Goal: Information Seeking & Learning: Find specific page/section

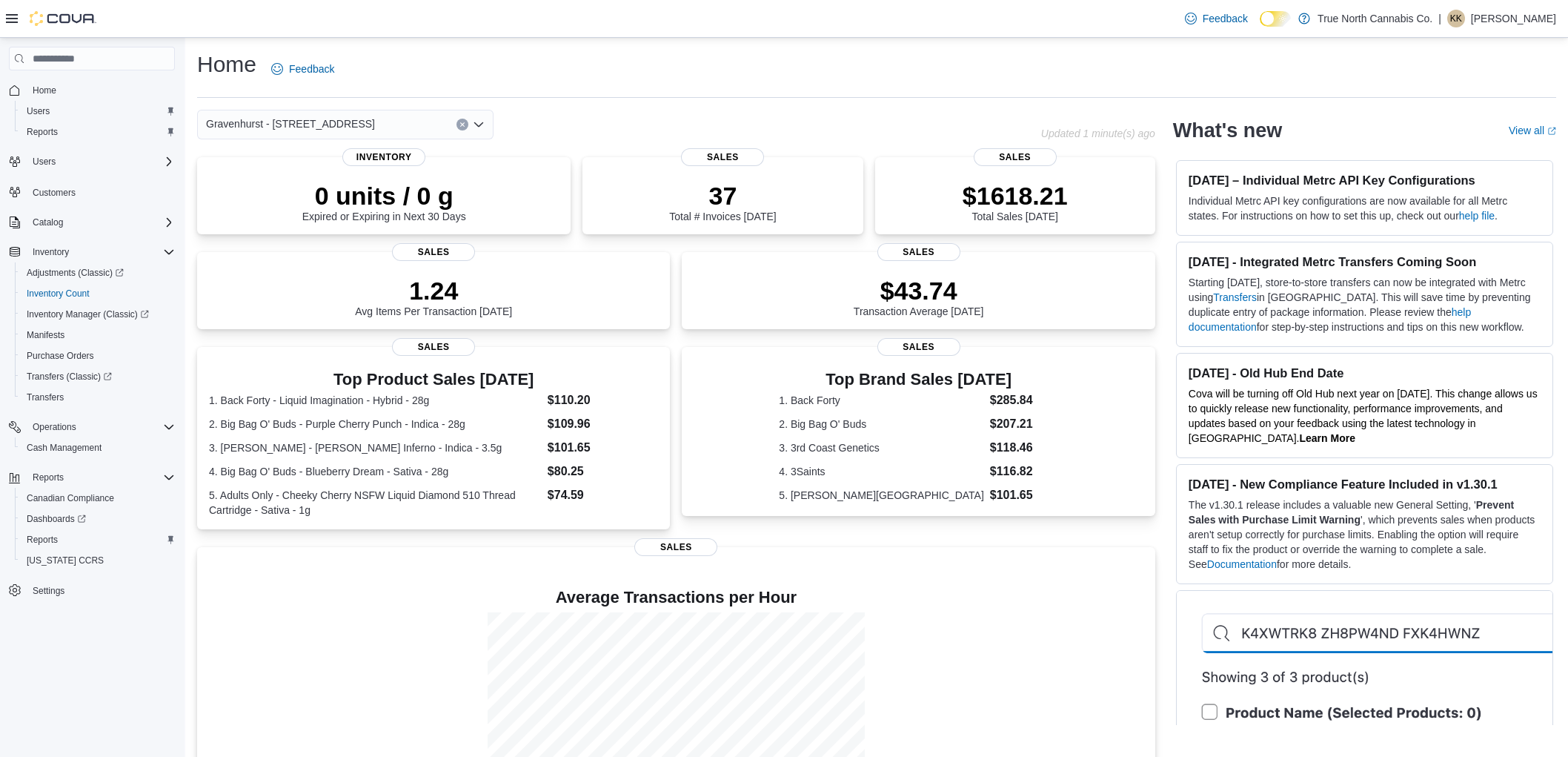
scroll to position [67, 0]
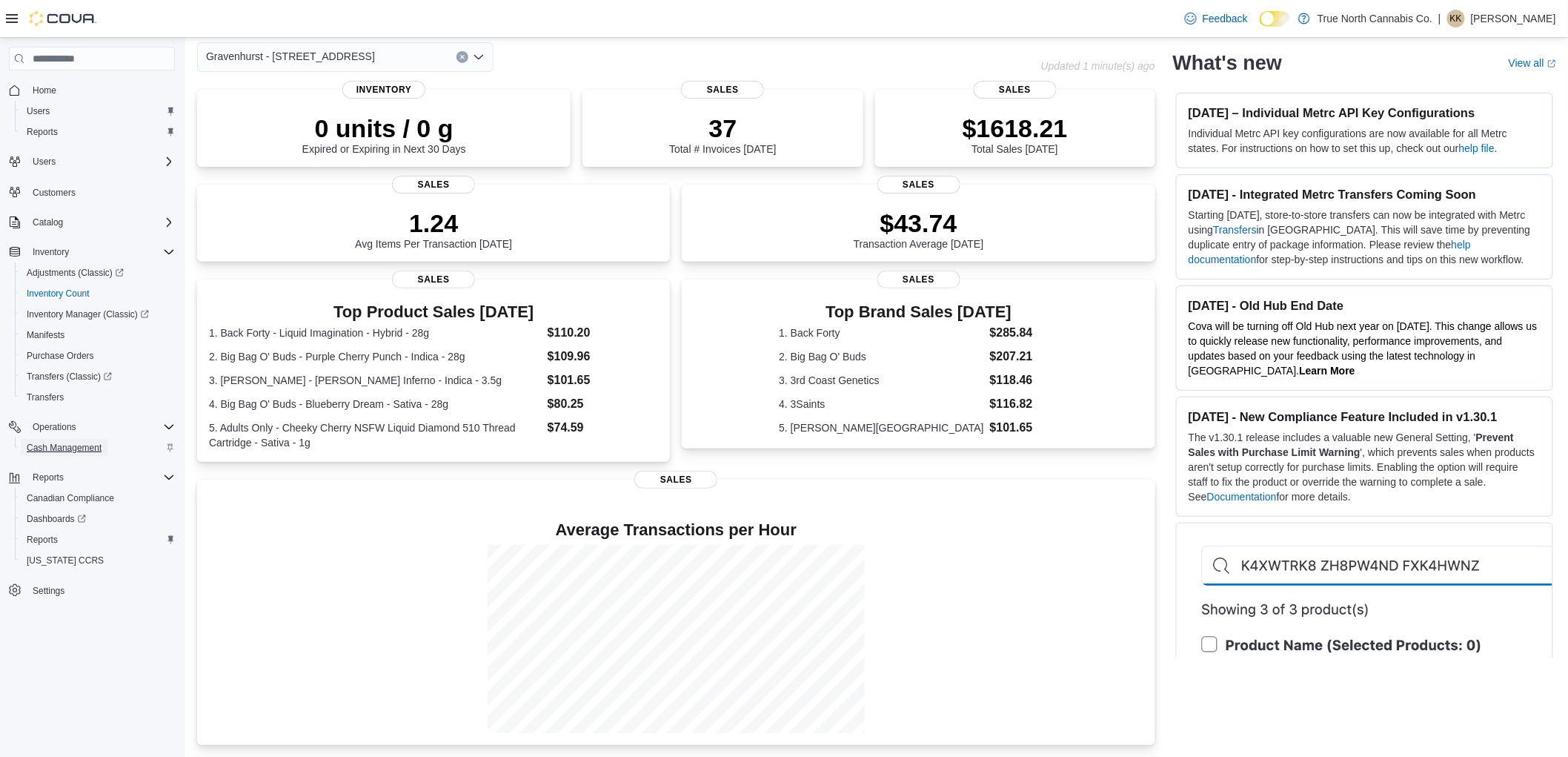
click at [67, 442] on span "Cash Management" at bounding box center [64, 447] width 75 height 12
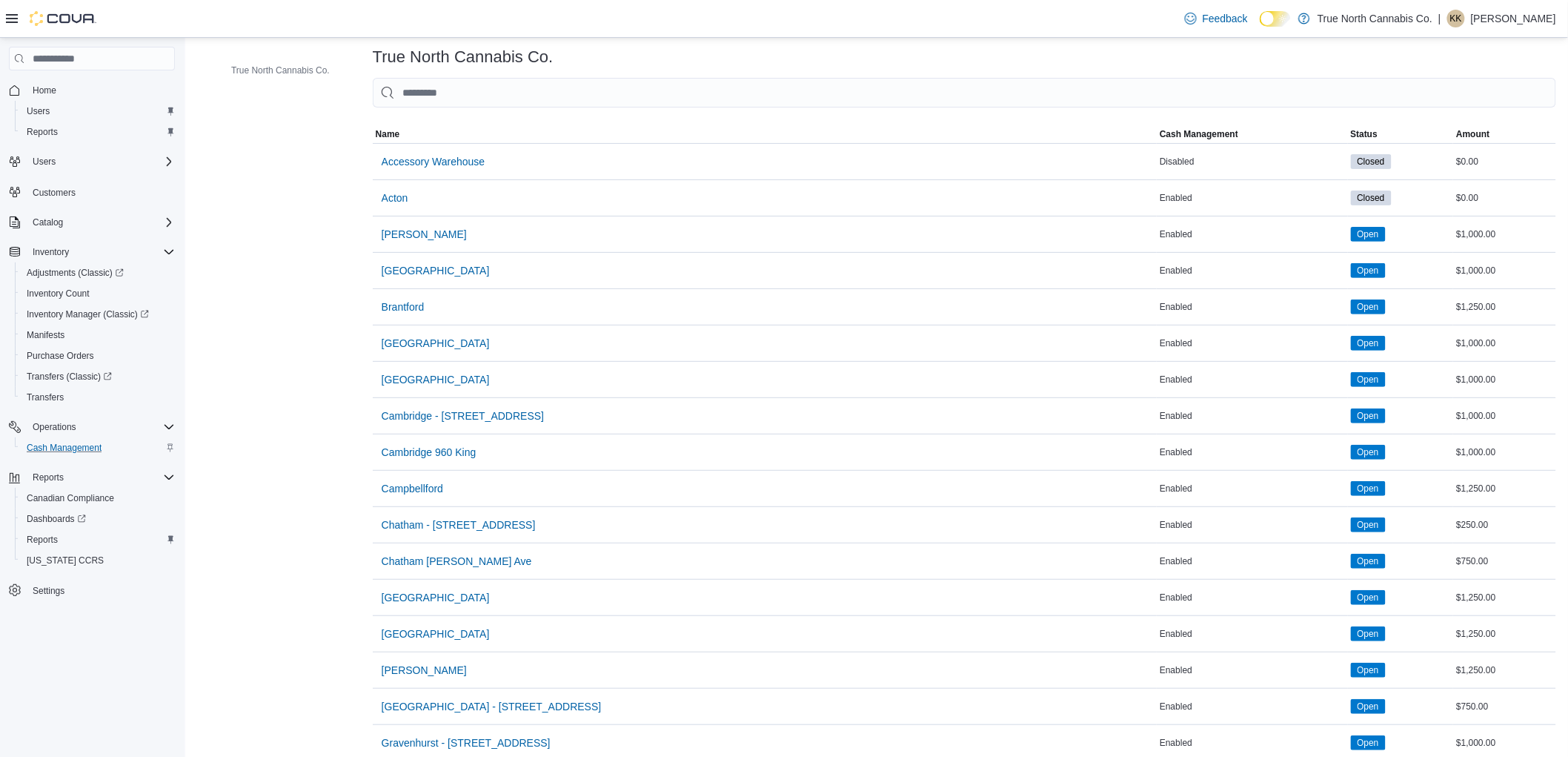
scroll to position [329, 0]
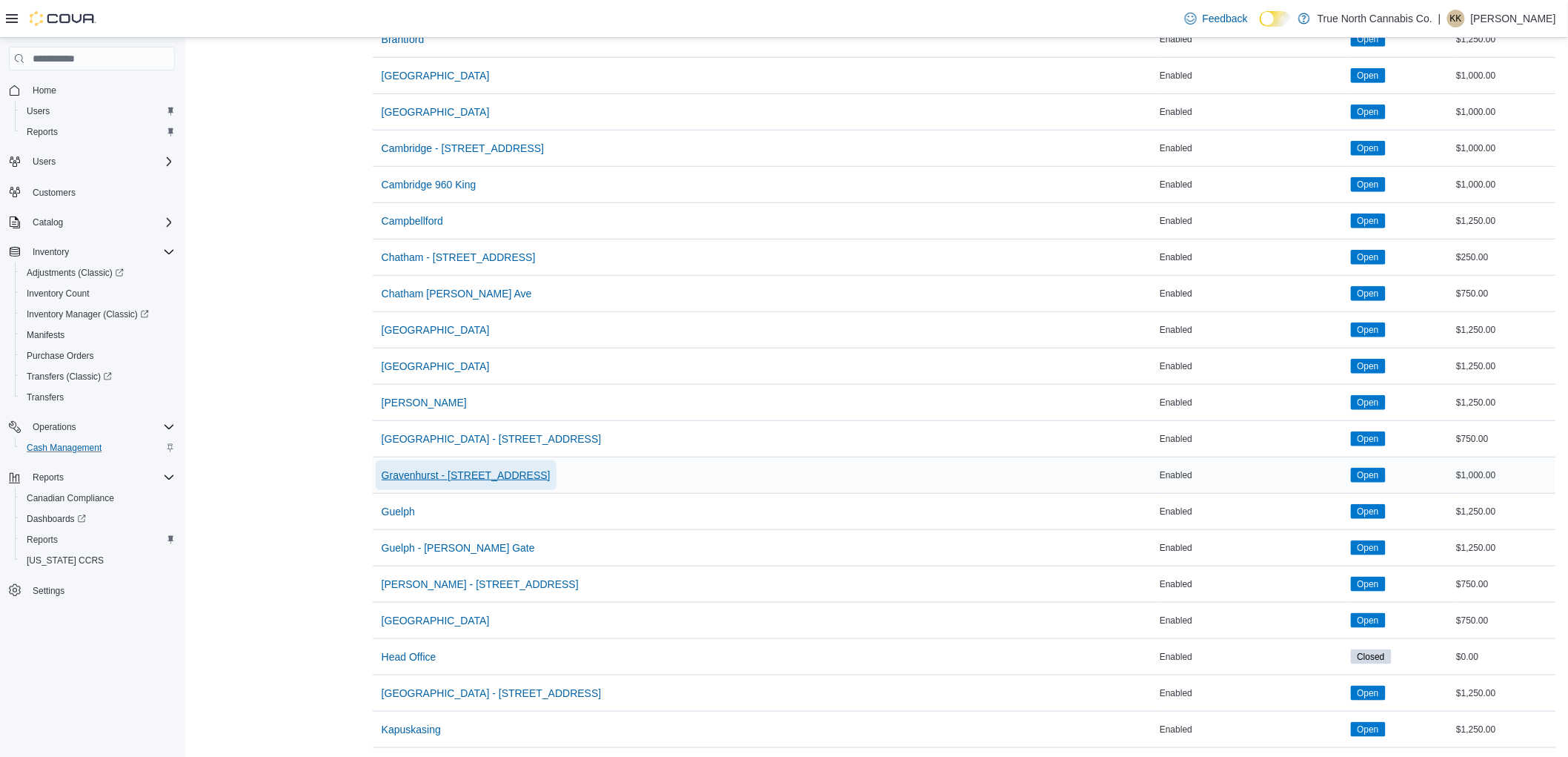
click at [466, 487] on span "Gravenhurst - 125 Muskoka Rd S" at bounding box center [466, 475] width 169 height 30
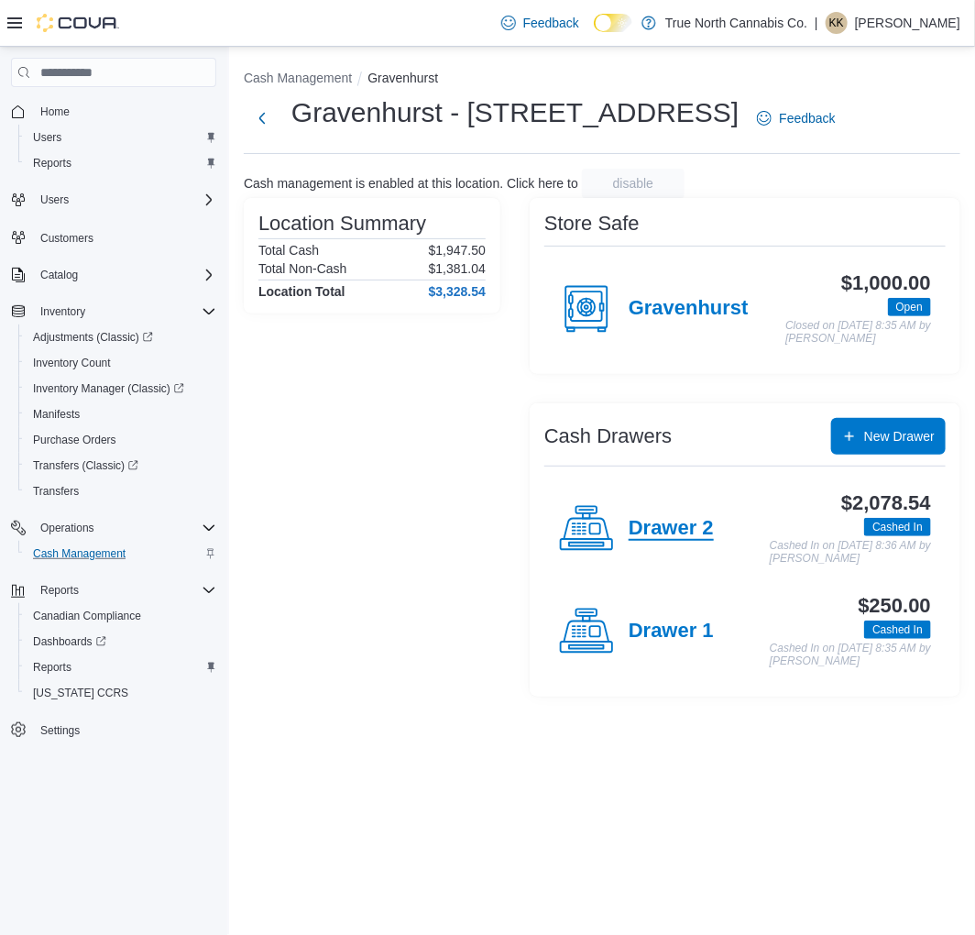
click at [673, 538] on h4 "Drawer 2" at bounding box center [671, 529] width 85 height 24
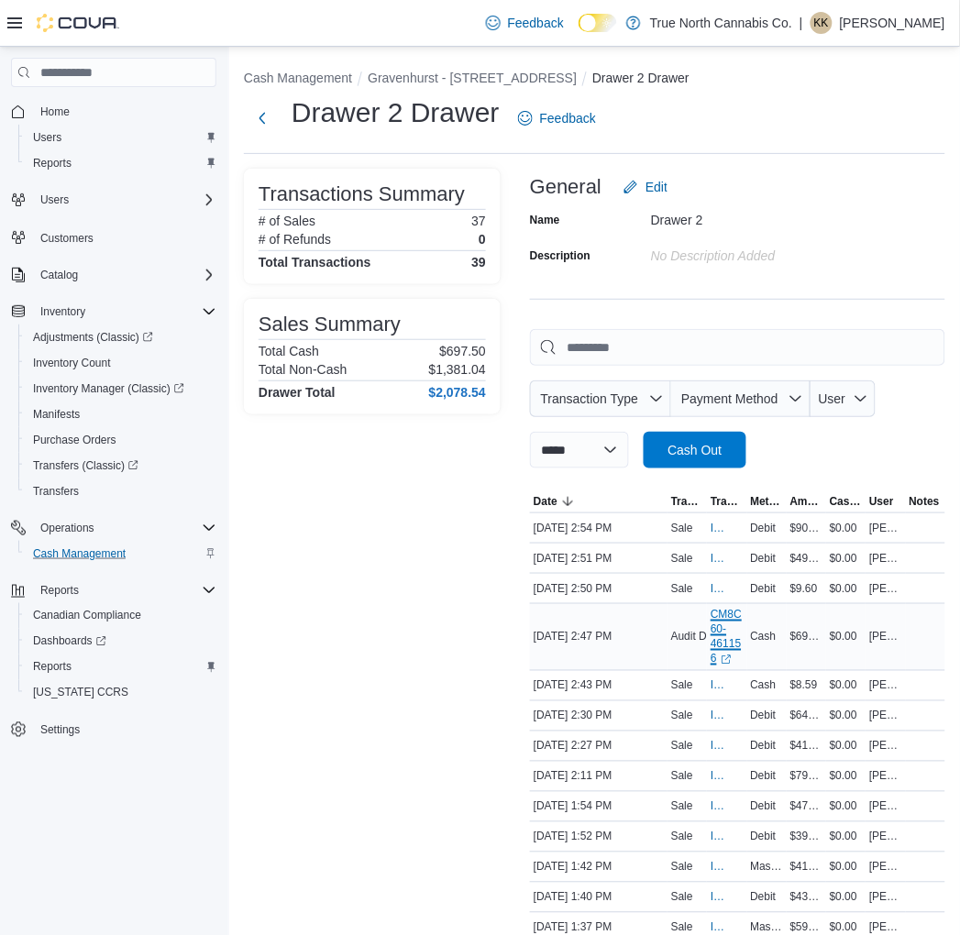
click at [736, 633] on link "CM8C60-461156 (opens in a new tab or window)" at bounding box center [726, 637] width 32 height 59
click at [53, 116] on span "Home" at bounding box center [54, 112] width 29 height 15
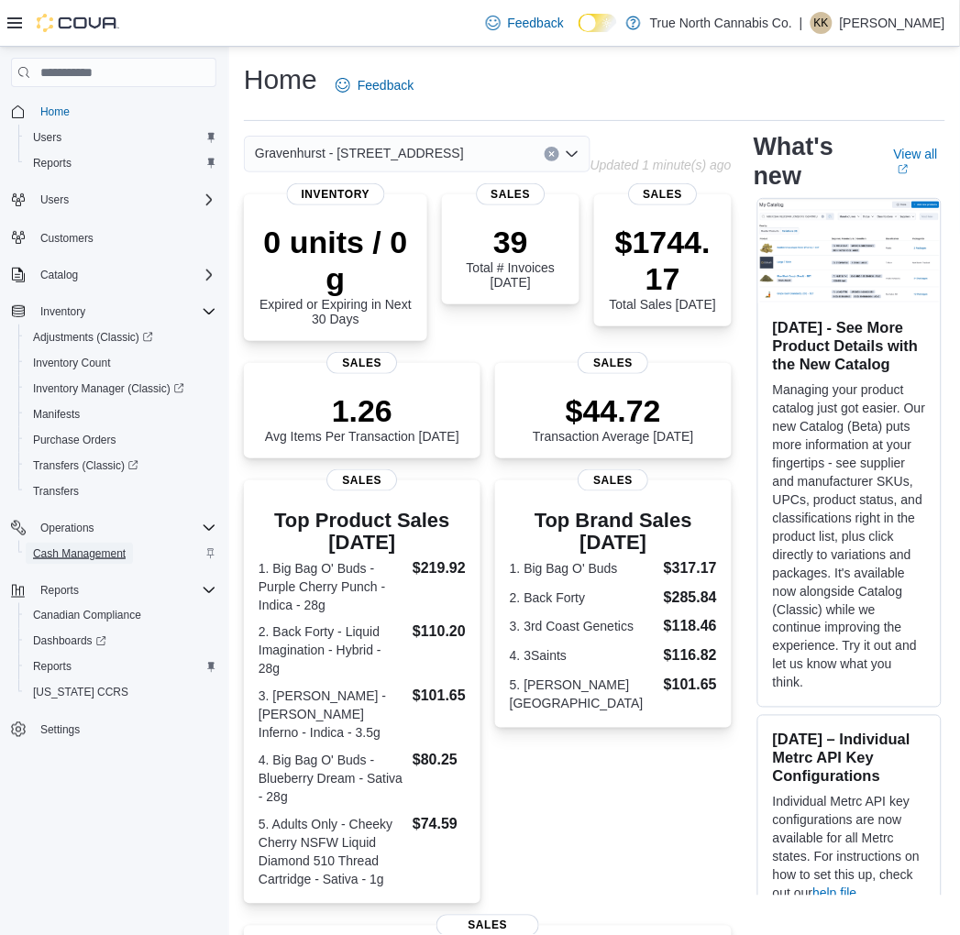
click at [86, 551] on span "Cash Management" at bounding box center [79, 553] width 93 height 15
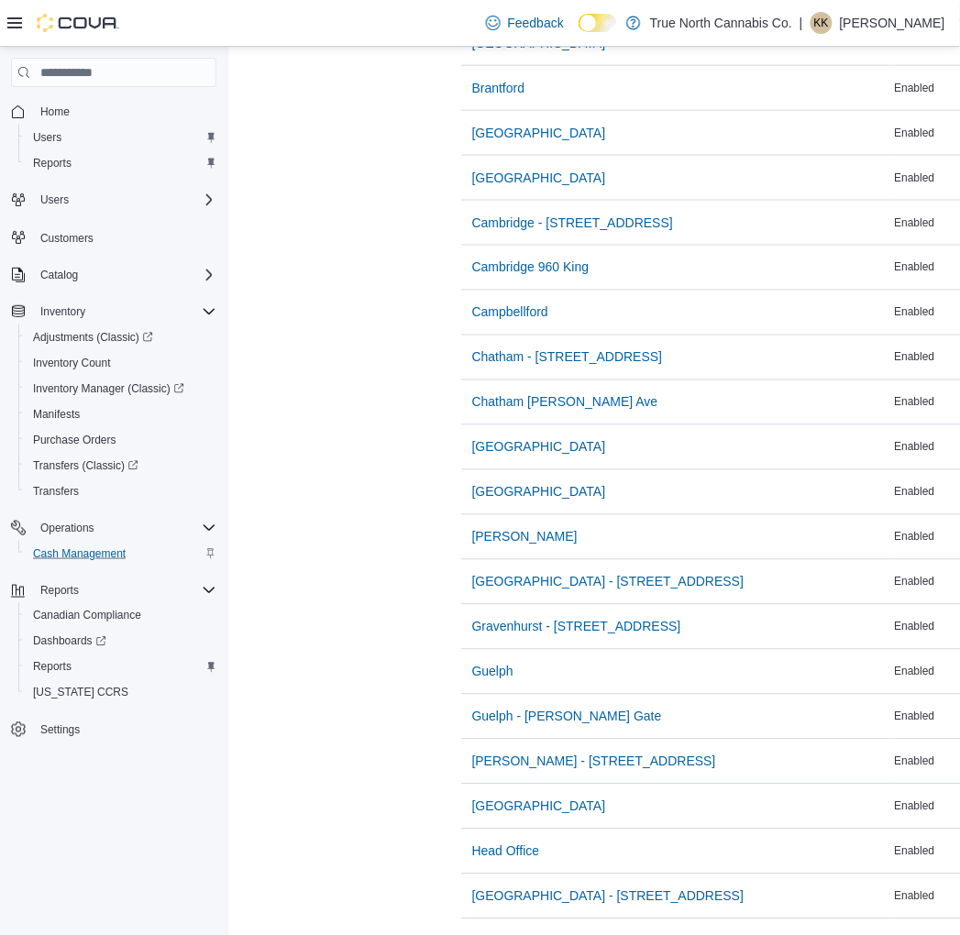
scroll to position [509, 0]
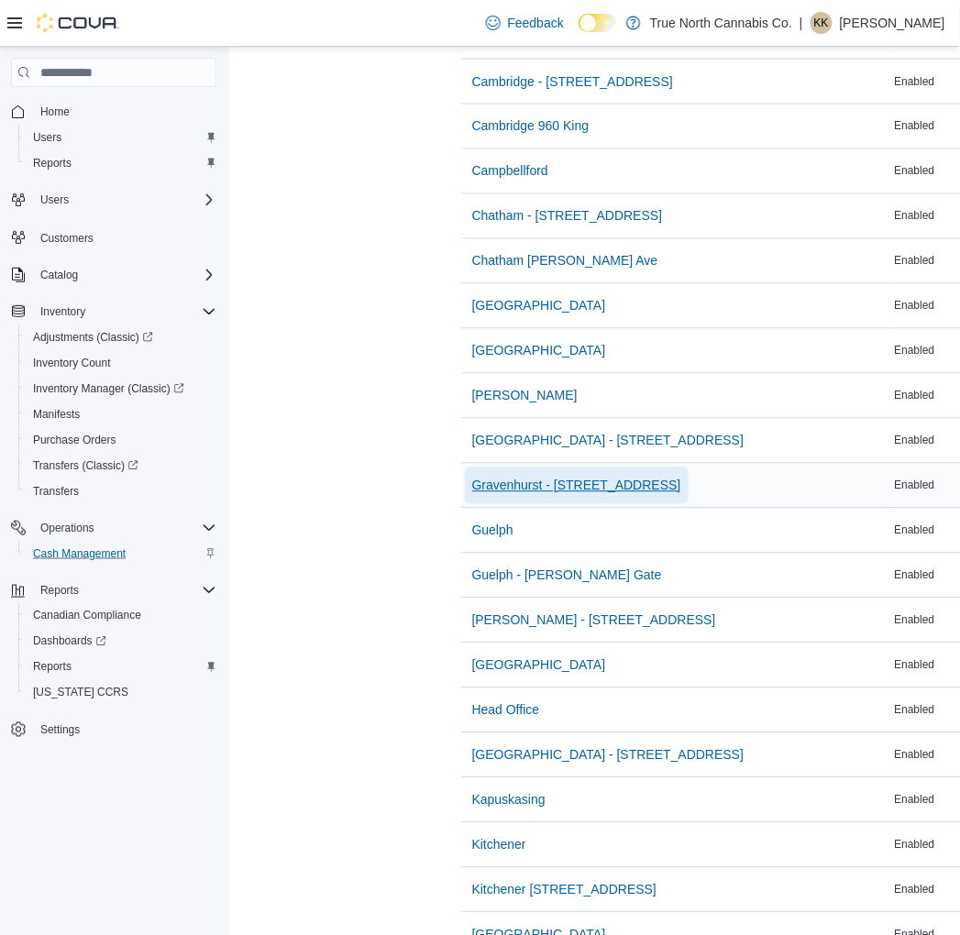
click at [534, 496] on span "Gravenhurst - [STREET_ADDRESS]" at bounding box center [576, 486] width 209 height 37
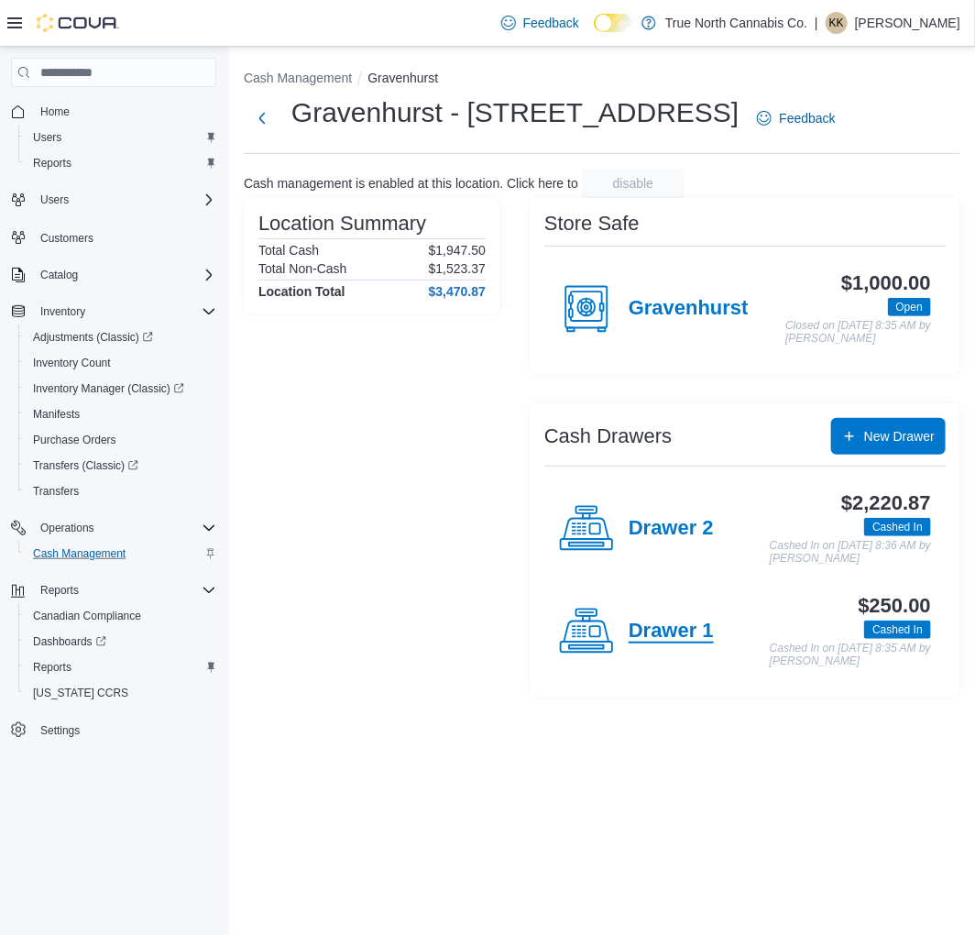
click at [686, 644] on h4 "Drawer 1" at bounding box center [671, 632] width 85 height 24
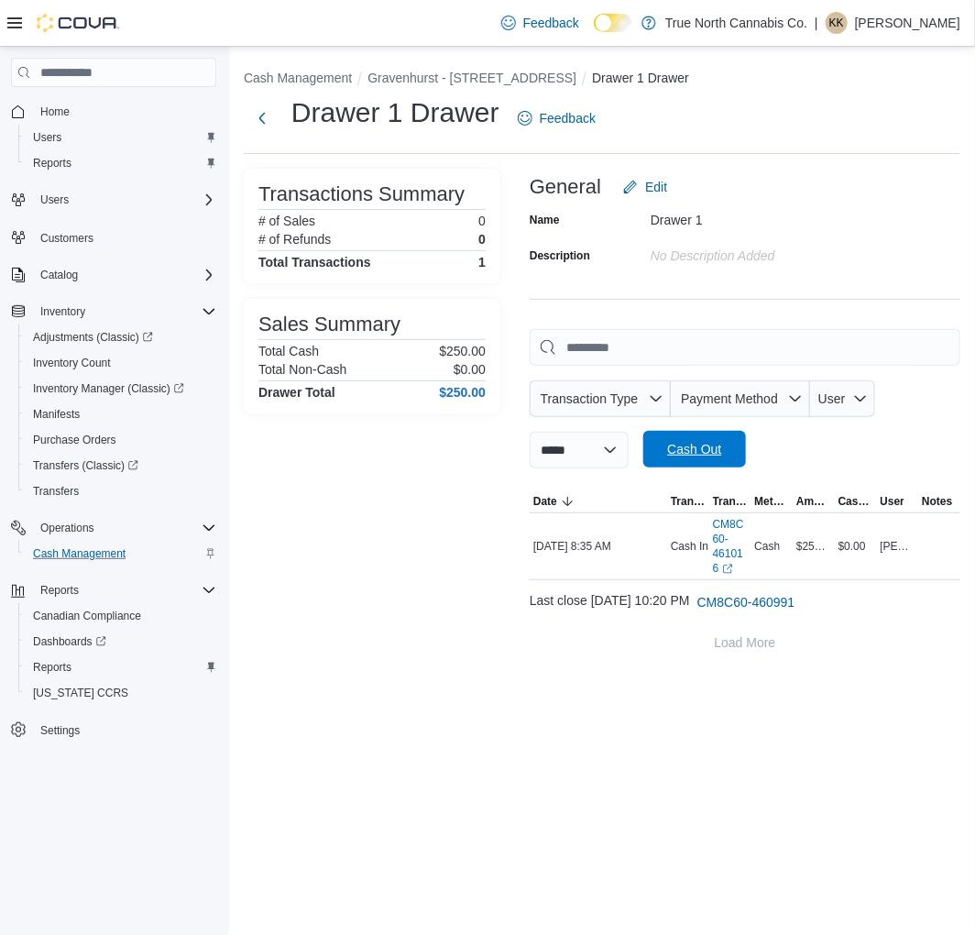
click at [716, 451] on span "Cash Out" at bounding box center [694, 449] width 54 height 18
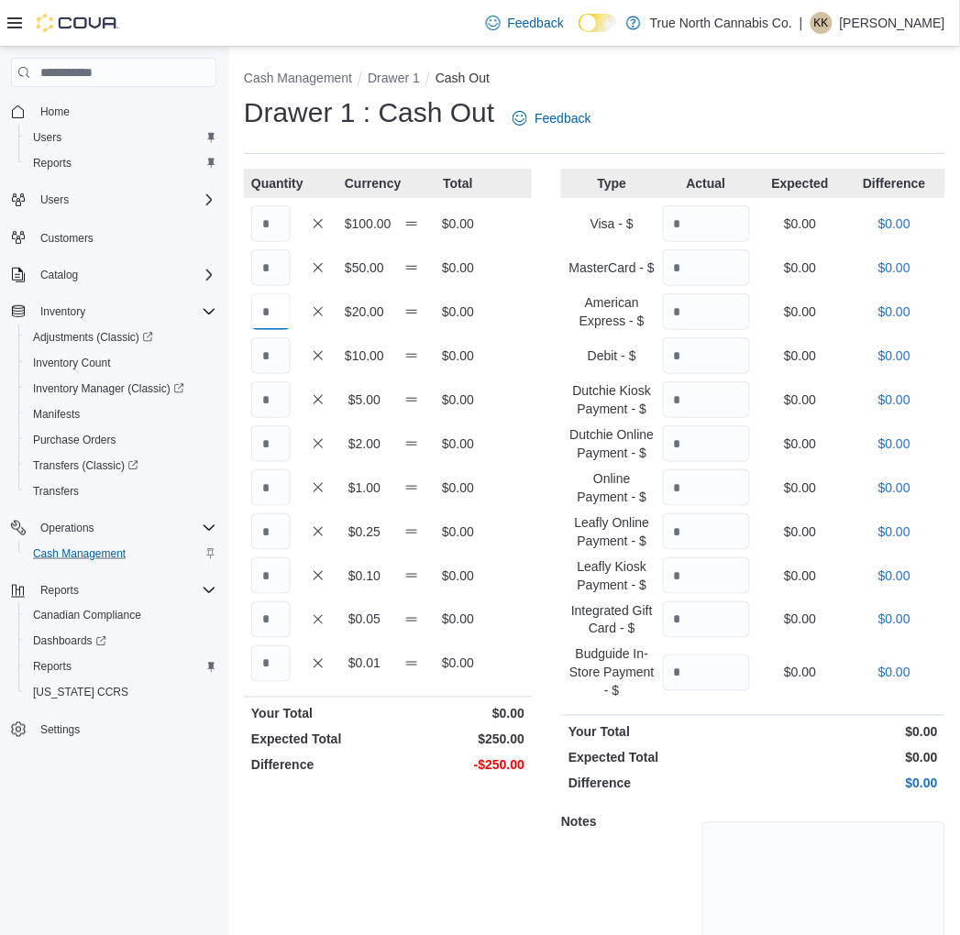
click at [280, 314] on input "Quantity" at bounding box center [270, 311] width 39 height 37
type input "*"
type input "**"
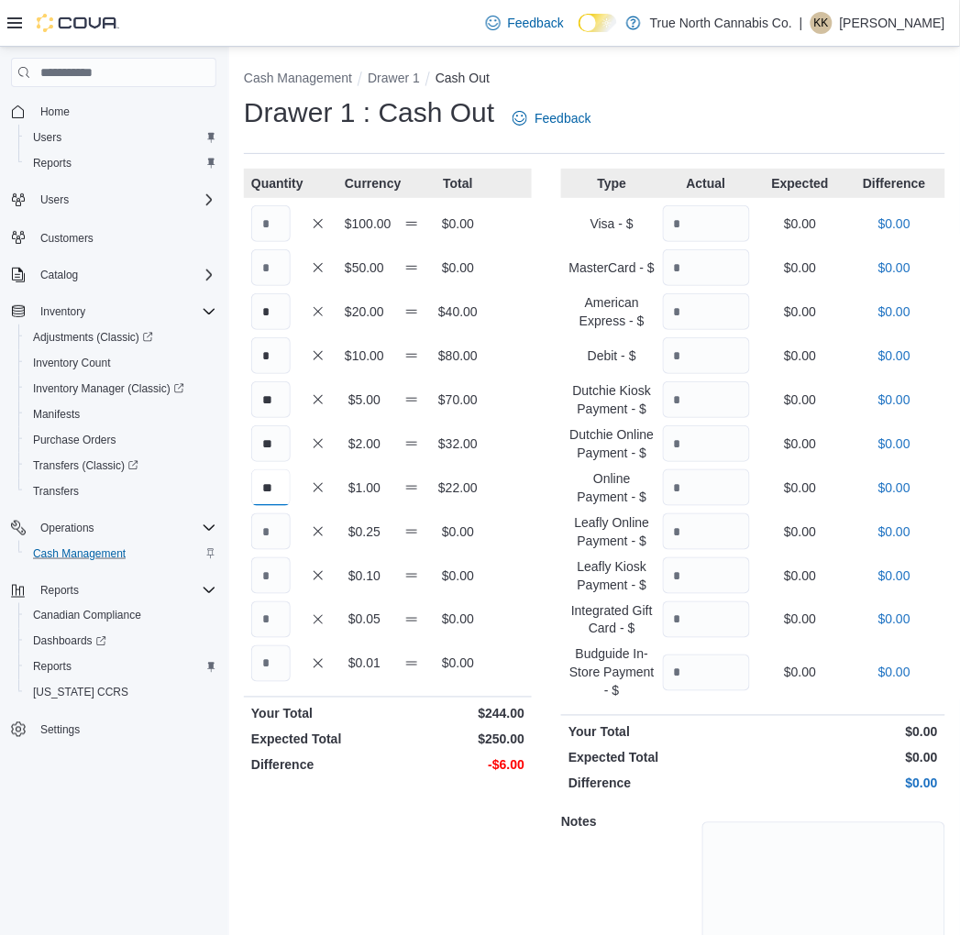
type input "**"
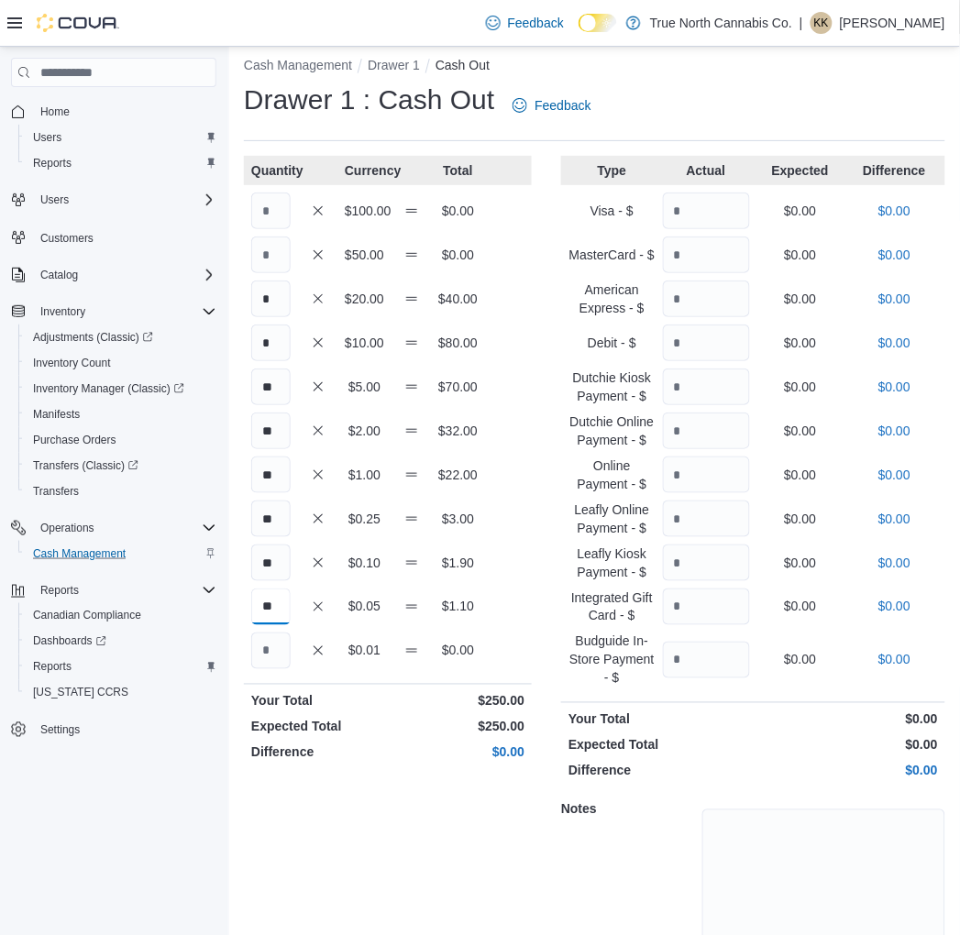
scroll to position [94, 0]
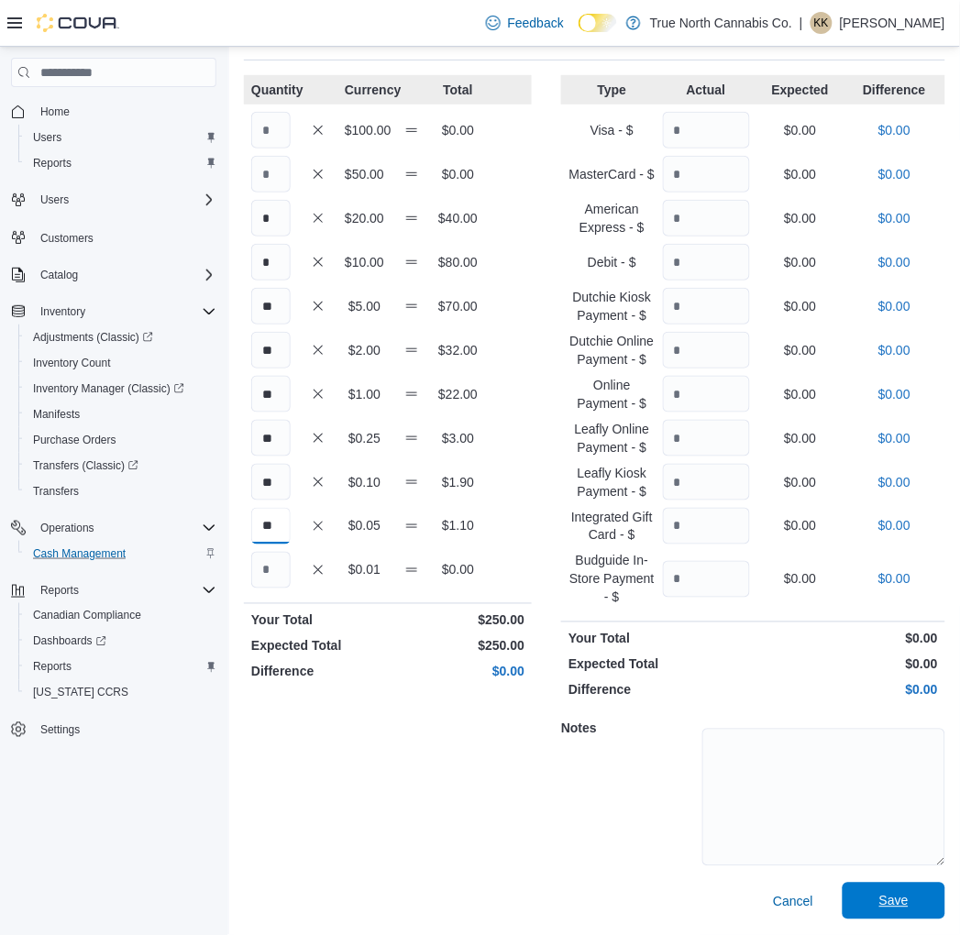
type input "**"
click at [930, 912] on span "Save" at bounding box center [893, 901] width 81 height 37
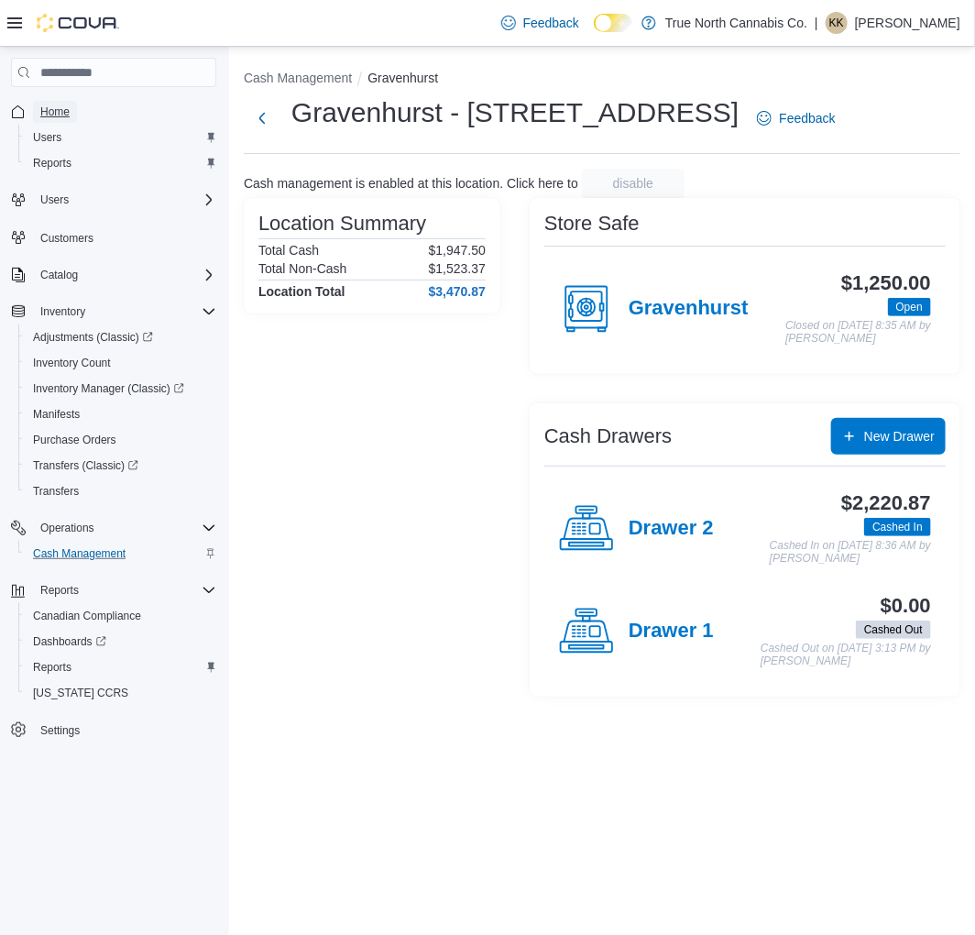
click at [61, 116] on span "Home" at bounding box center [54, 112] width 29 height 15
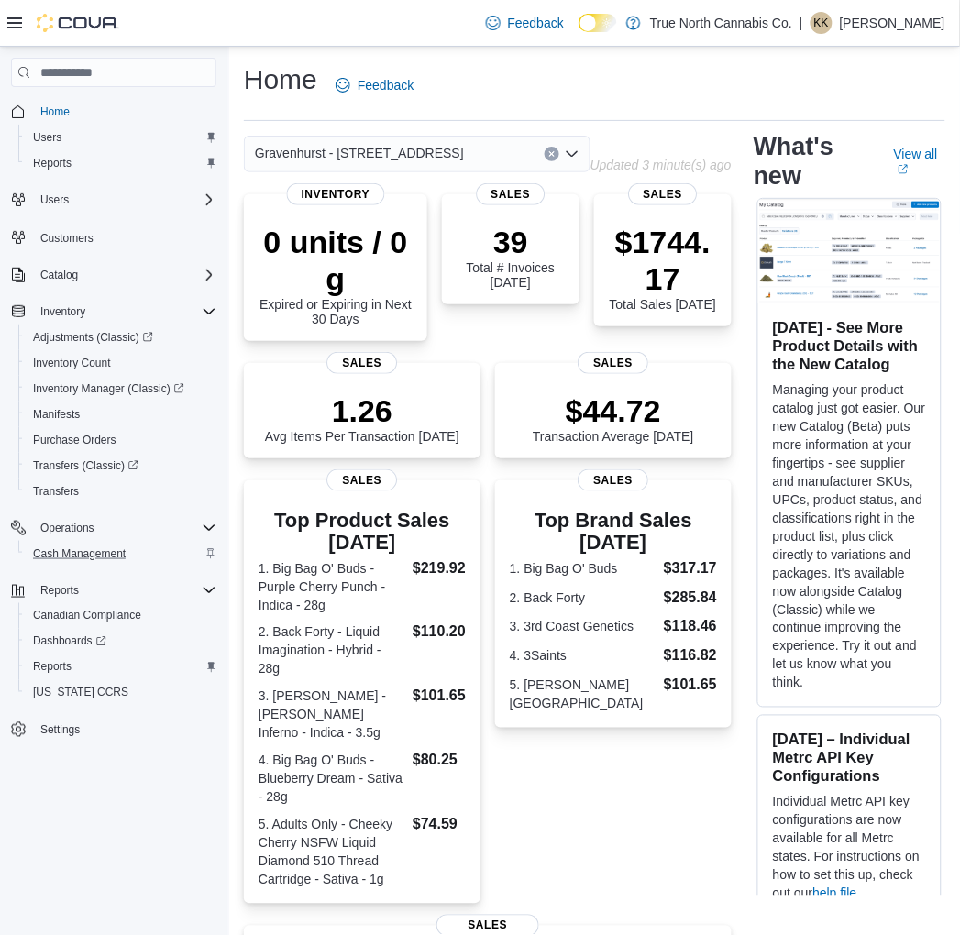
click at [928, 28] on p "[PERSON_NAME]" at bounding box center [892, 23] width 105 height 22
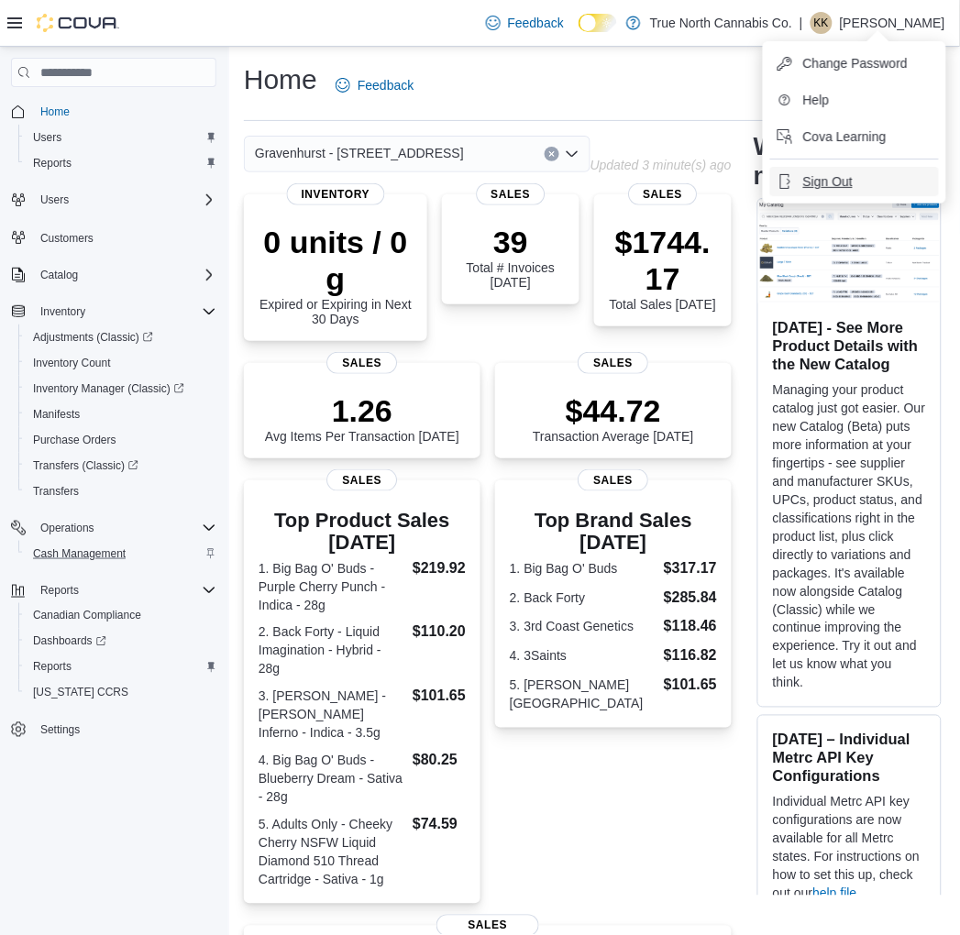
click at [829, 191] on button "Sign Out" at bounding box center [854, 181] width 169 height 29
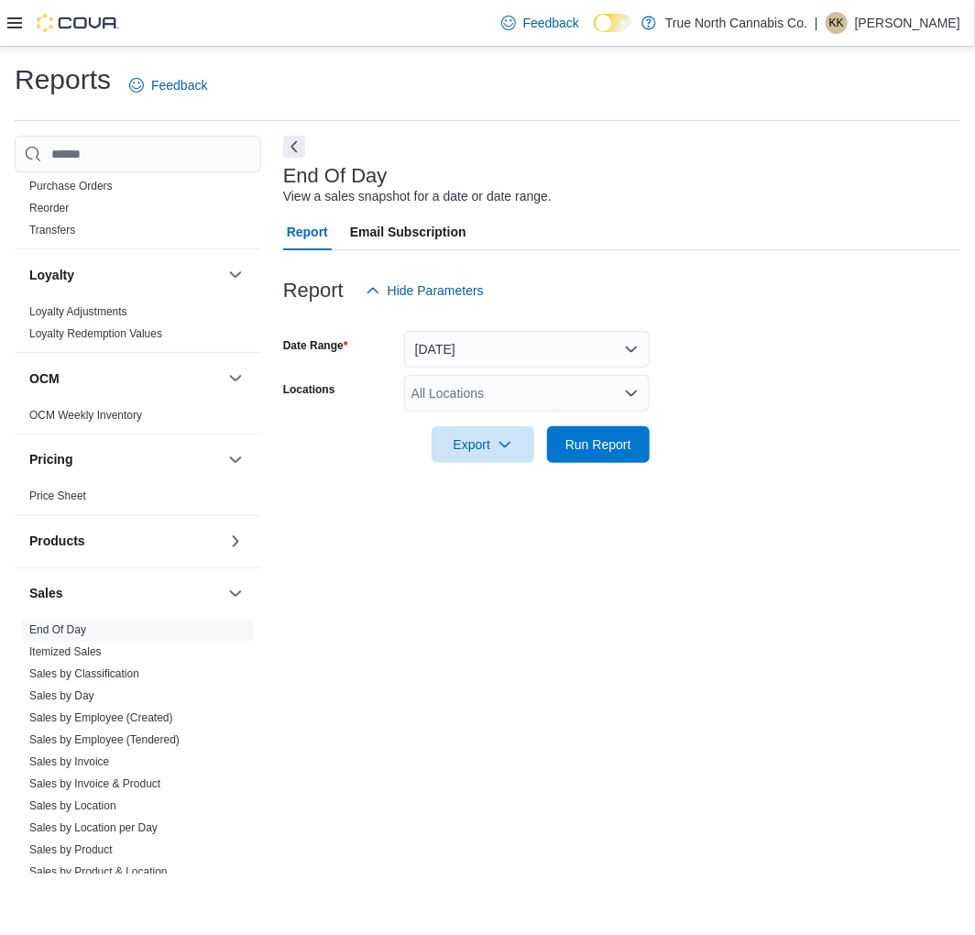
scroll to position [1015, 0]
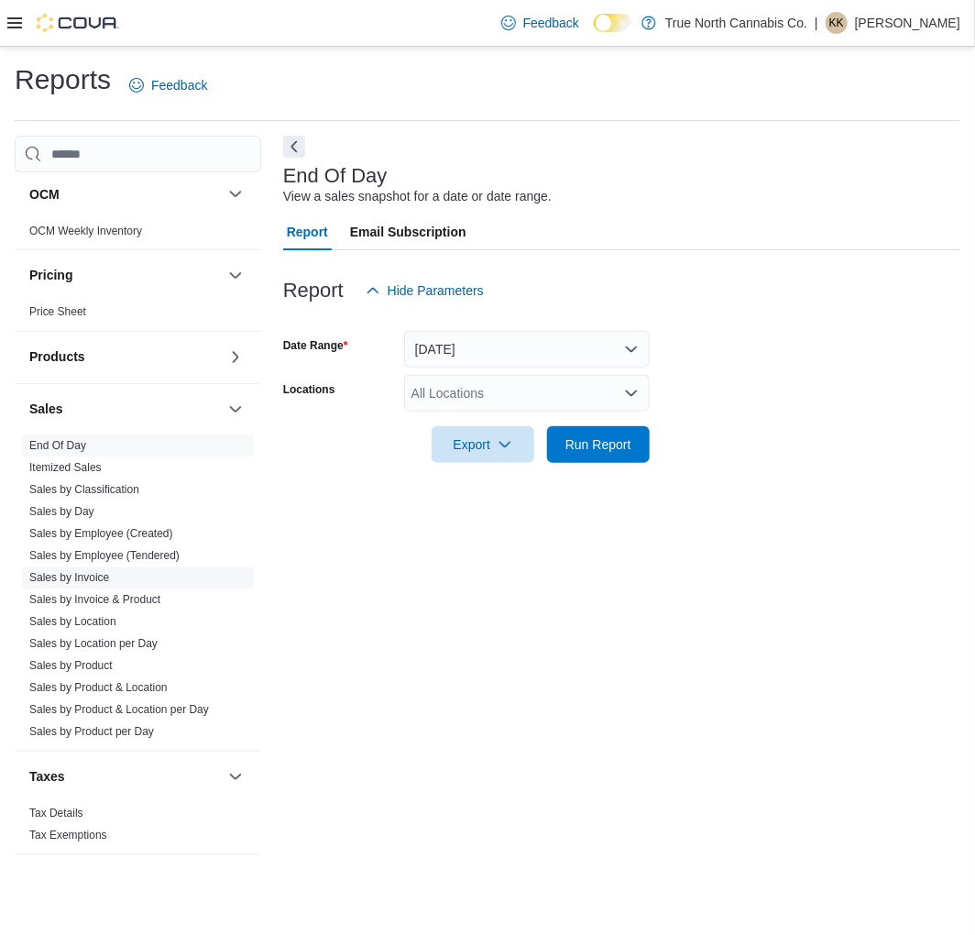
click at [92, 583] on link "Sales by Invoice" at bounding box center [69, 578] width 80 height 13
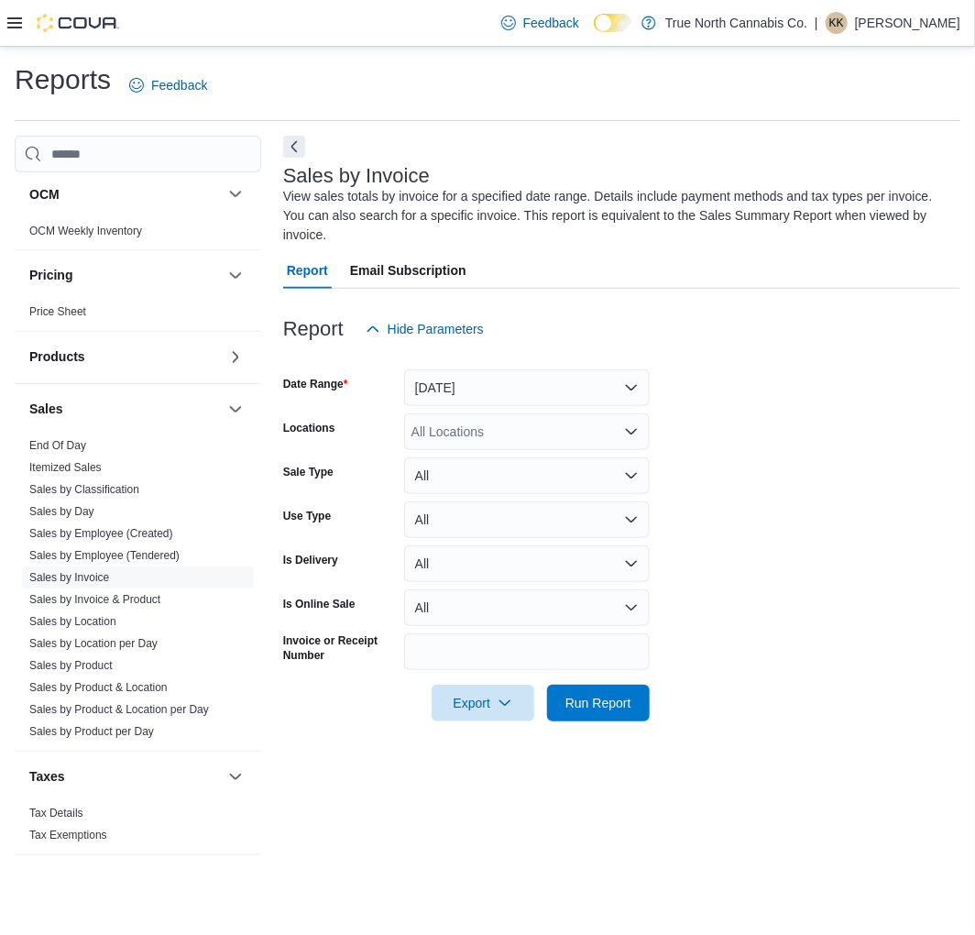
click at [536, 443] on div "All Locations" at bounding box center [527, 431] width 246 height 37
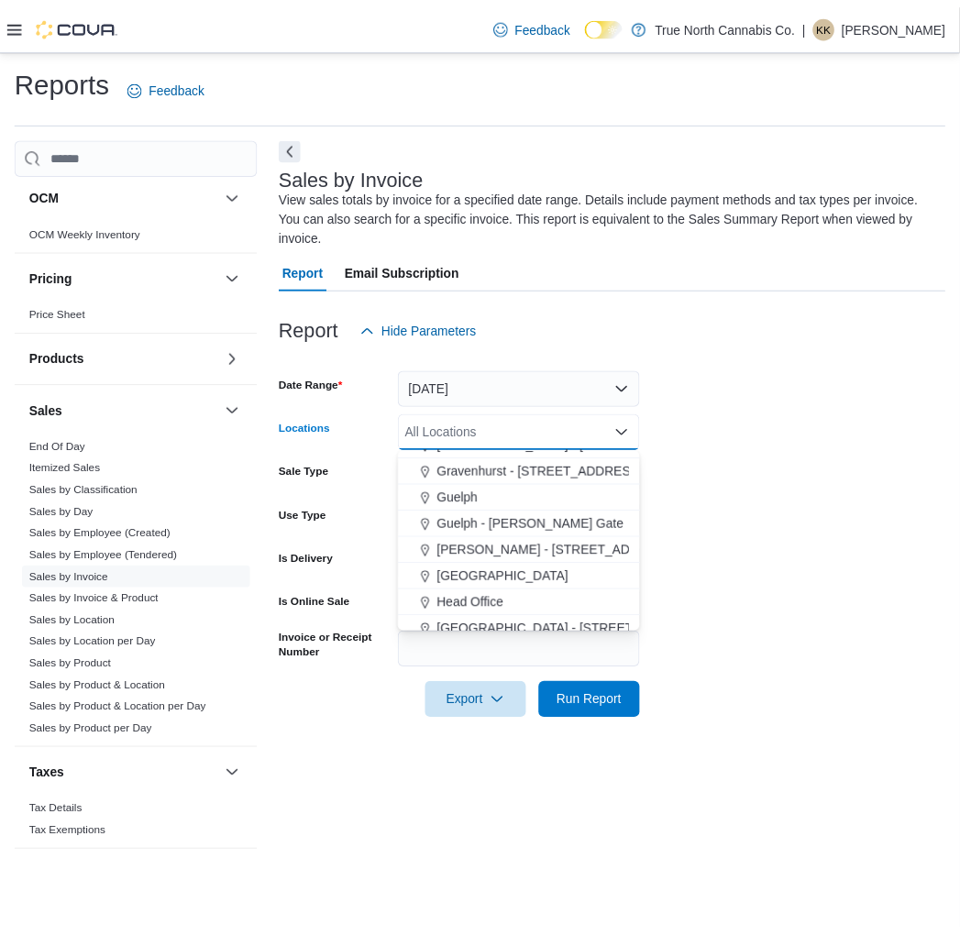
scroll to position [407, 0]
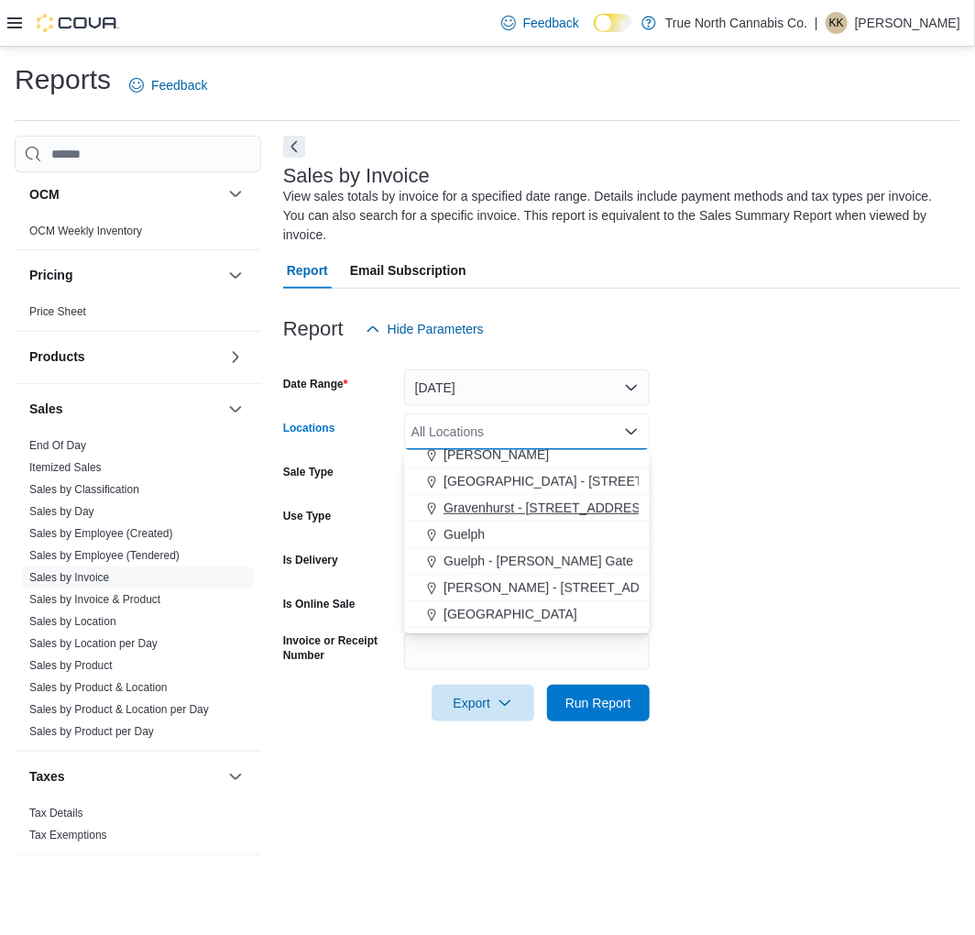
click at [508, 499] on span "Gravenhurst - [STREET_ADDRESS]" at bounding box center [548, 508] width 209 height 18
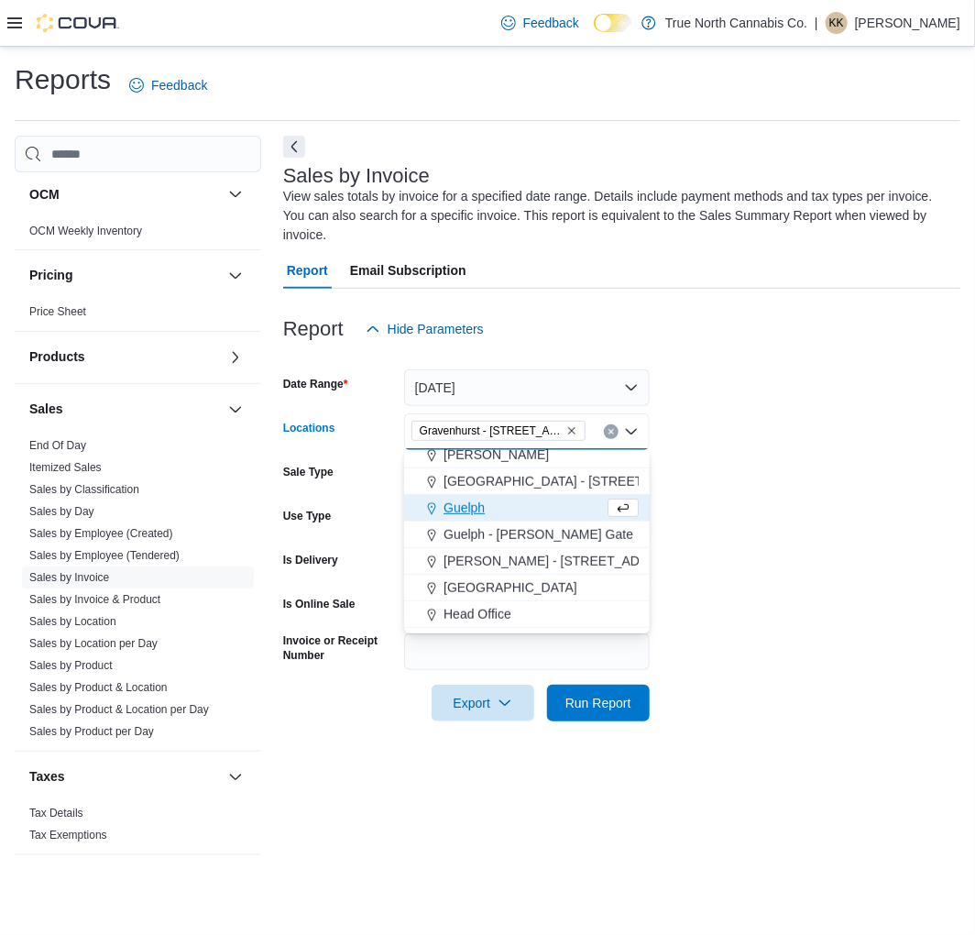
click at [761, 463] on form "Date Range [DATE] Locations [GEOGRAPHIC_DATA] - [STREET_ADDRESS] Combo box. Sel…" at bounding box center [621, 534] width 677 height 374
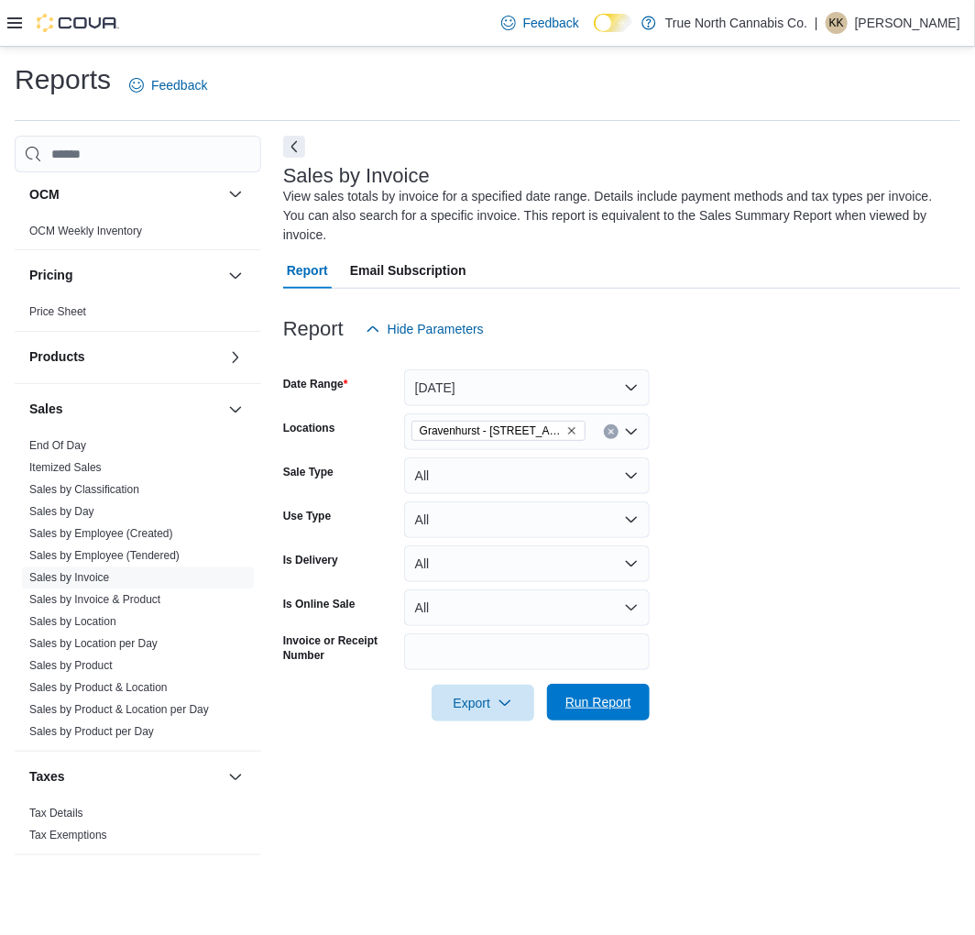
click at [628, 707] on span "Run Report" at bounding box center [599, 702] width 66 height 18
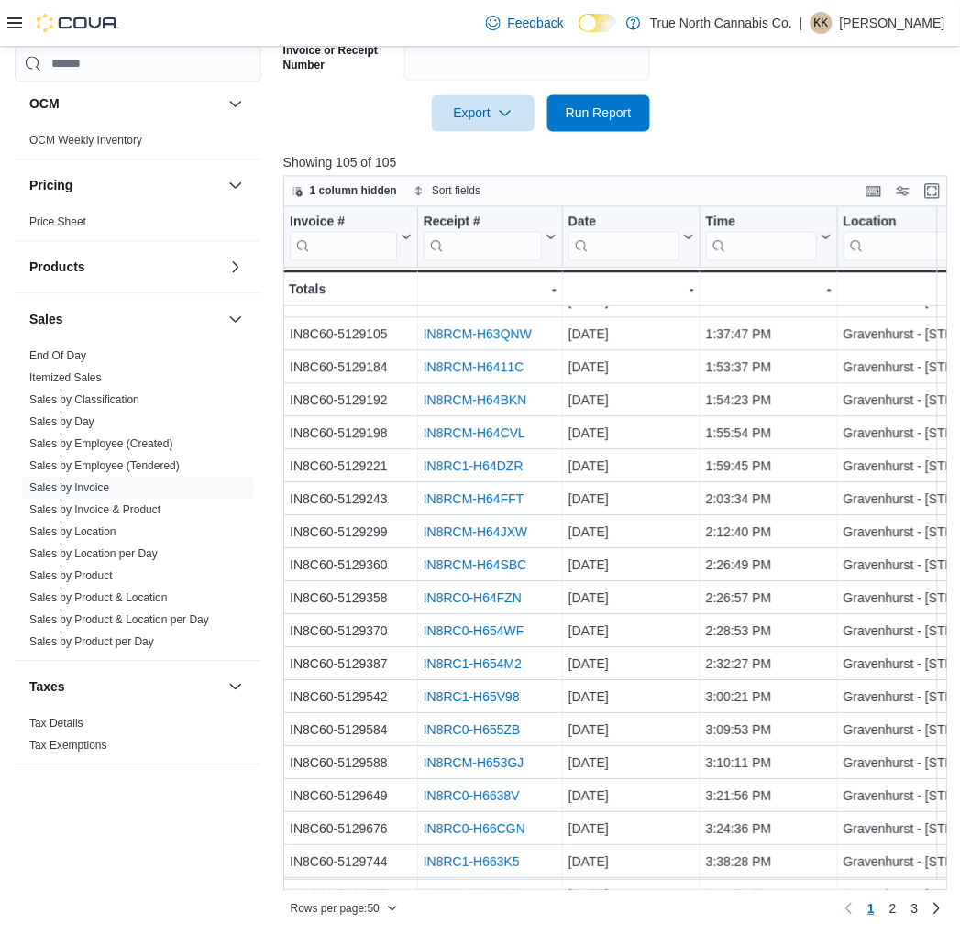
scroll to position [592, 0]
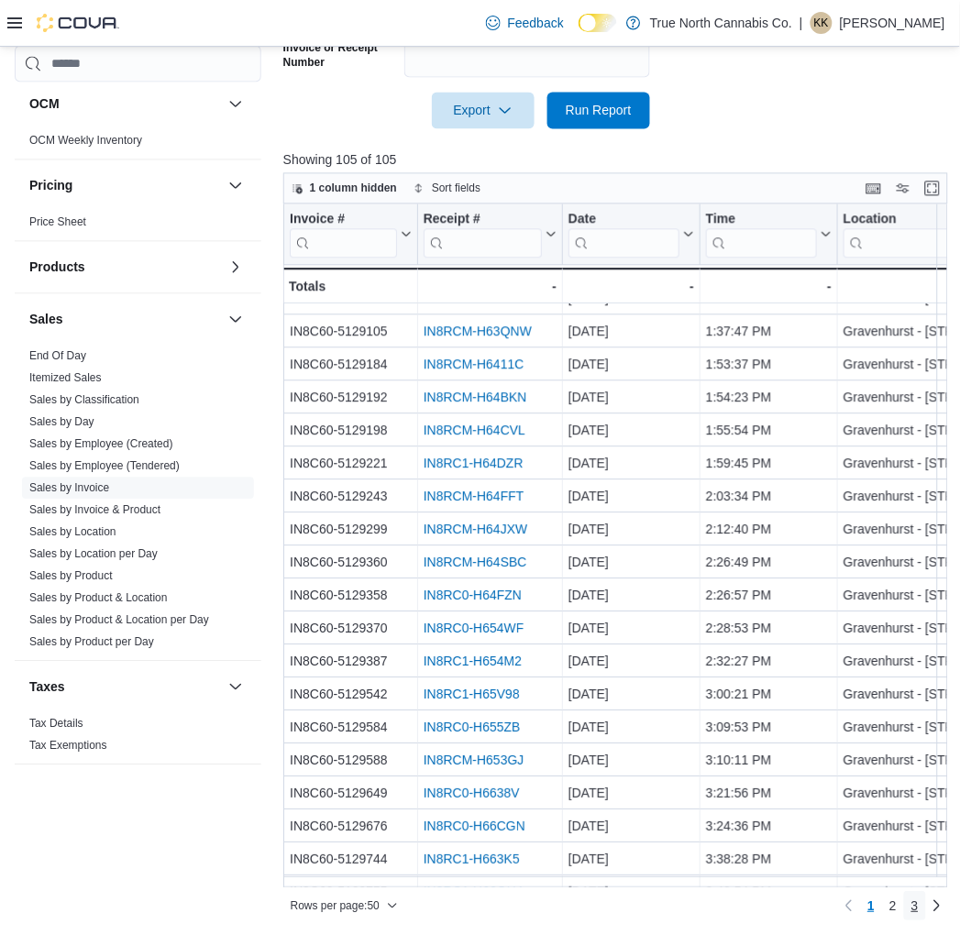
click at [919, 897] on span "3" at bounding box center [914, 906] width 7 height 18
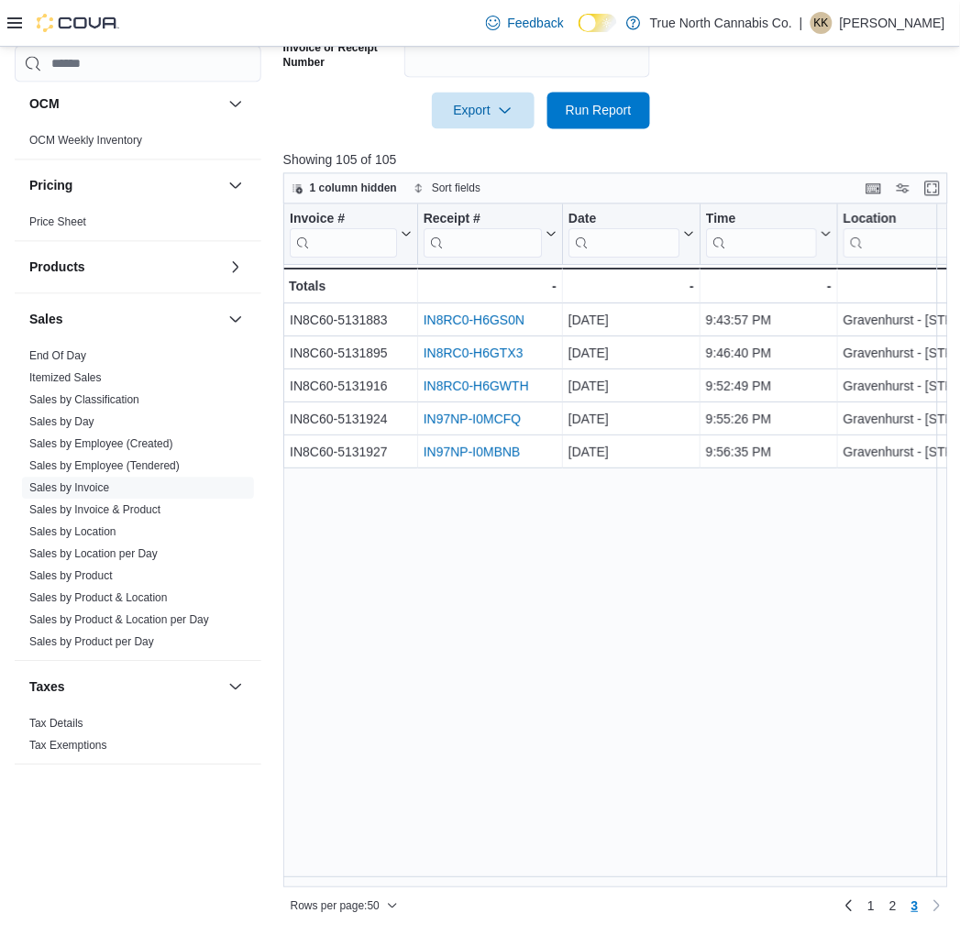
scroll to position [0, 0]
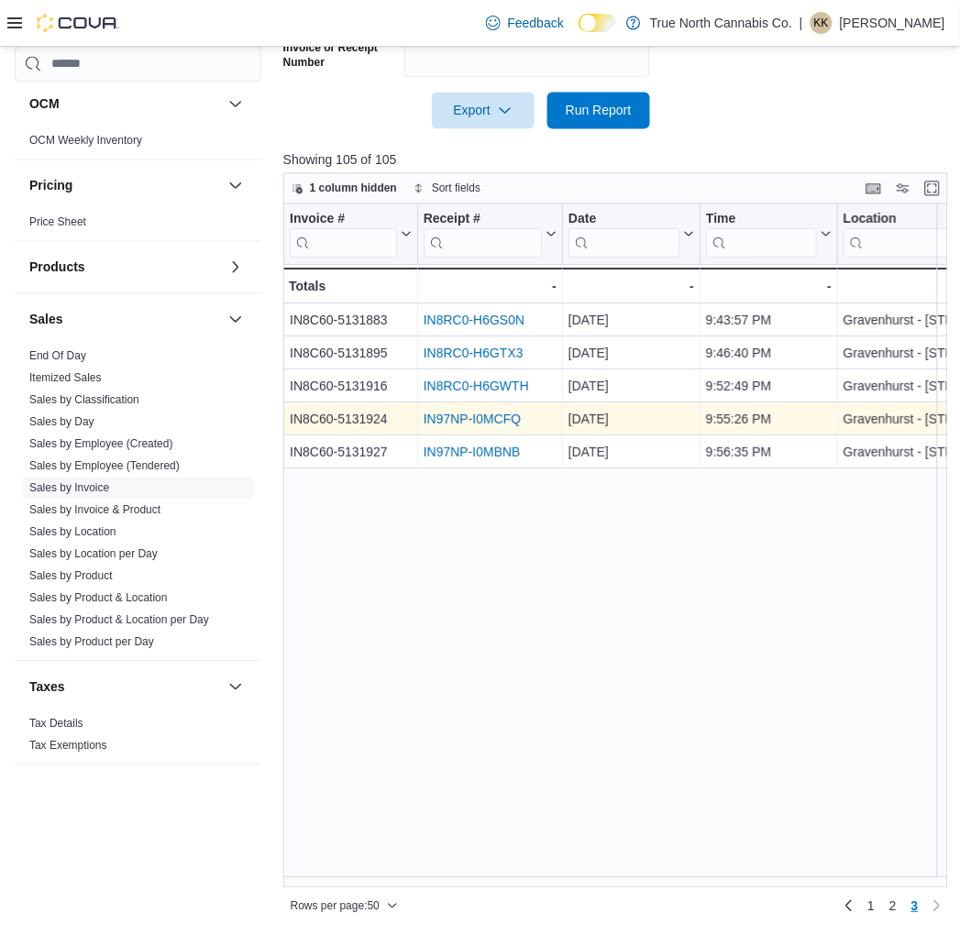
click at [478, 415] on link "IN97NP-I0MCFQ" at bounding box center [472, 420] width 98 height 15
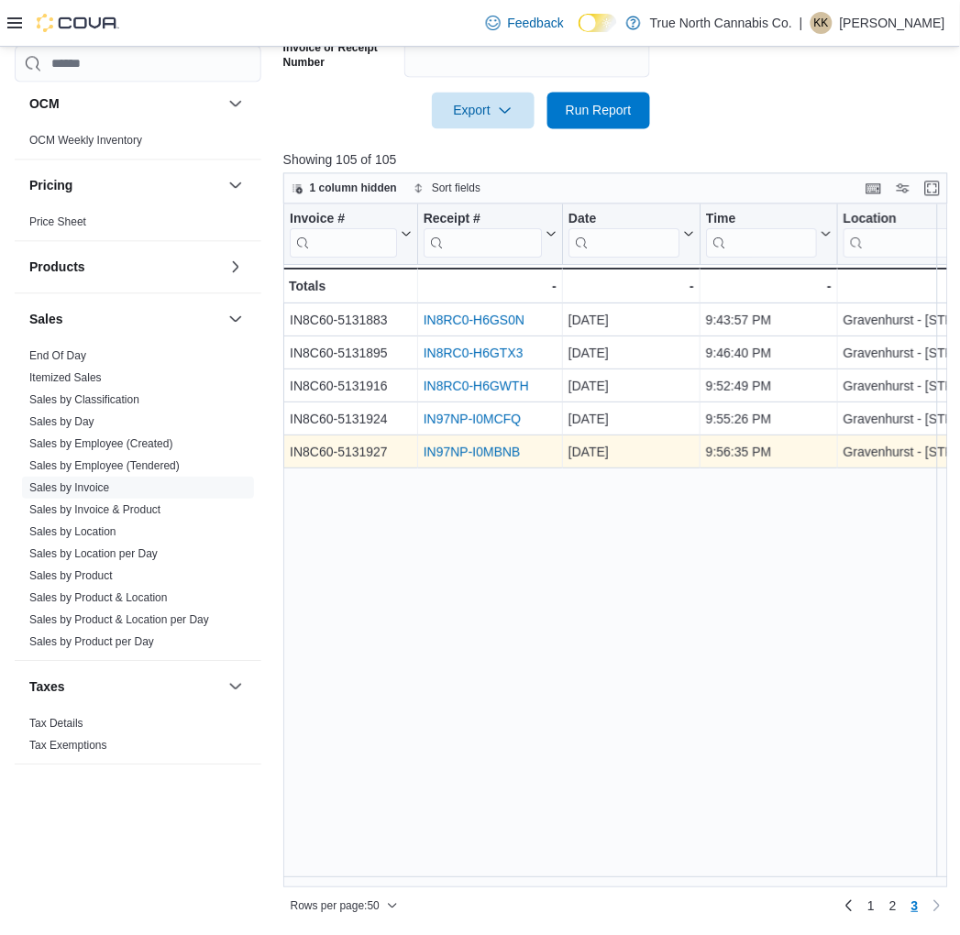
click at [492, 446] on link "IN97NP-I0MBNB" at bounding box center [471, 453] width 97 height 15
